Goal: Check status: Check status

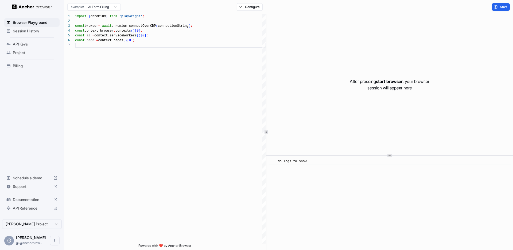
scroll to position [29, 0]
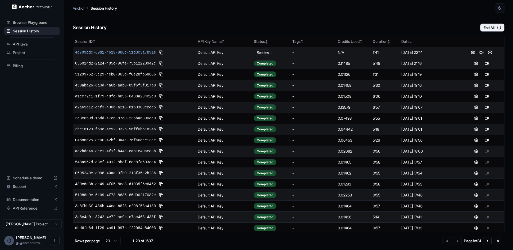
click at [123, 52] on span "4d799bdc-69d1-4619-988c-51d3c3a7b91e" at bounding box center [115, 52] width 81 height 5
click at [499, 12] on button "button" at bounding box center [500, 8] width 10 height 10
click at [492, 30] on li "Light" at bounding box center [493, 29] width 17 height 9
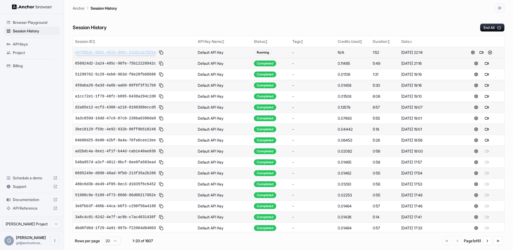
click at [135, 52] on span "4d799bdc-69d1-4619-988c-51d3c3a7b91e" at bounding box center [115, 52] width 81 height 5
click at [487, 53] on button at bounding box center [490, 52] width 6 height 6
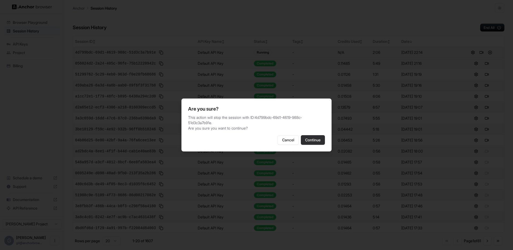
click at [317, 137] on button "Continue" at bounding box center [313, 140] width 24 height 10
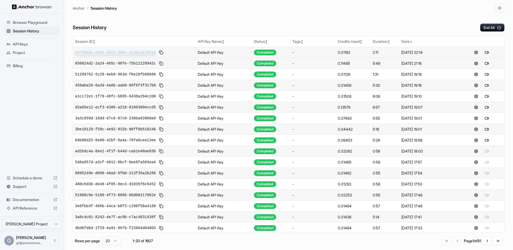
click at [141, 51] on span "4d799bdc-69d1-4619-988c-51d3c3a7b91e" at bounding box center [115, 52] width 81 height 5
